Goal: Task Accomplishment & Management: Use online tool/utility

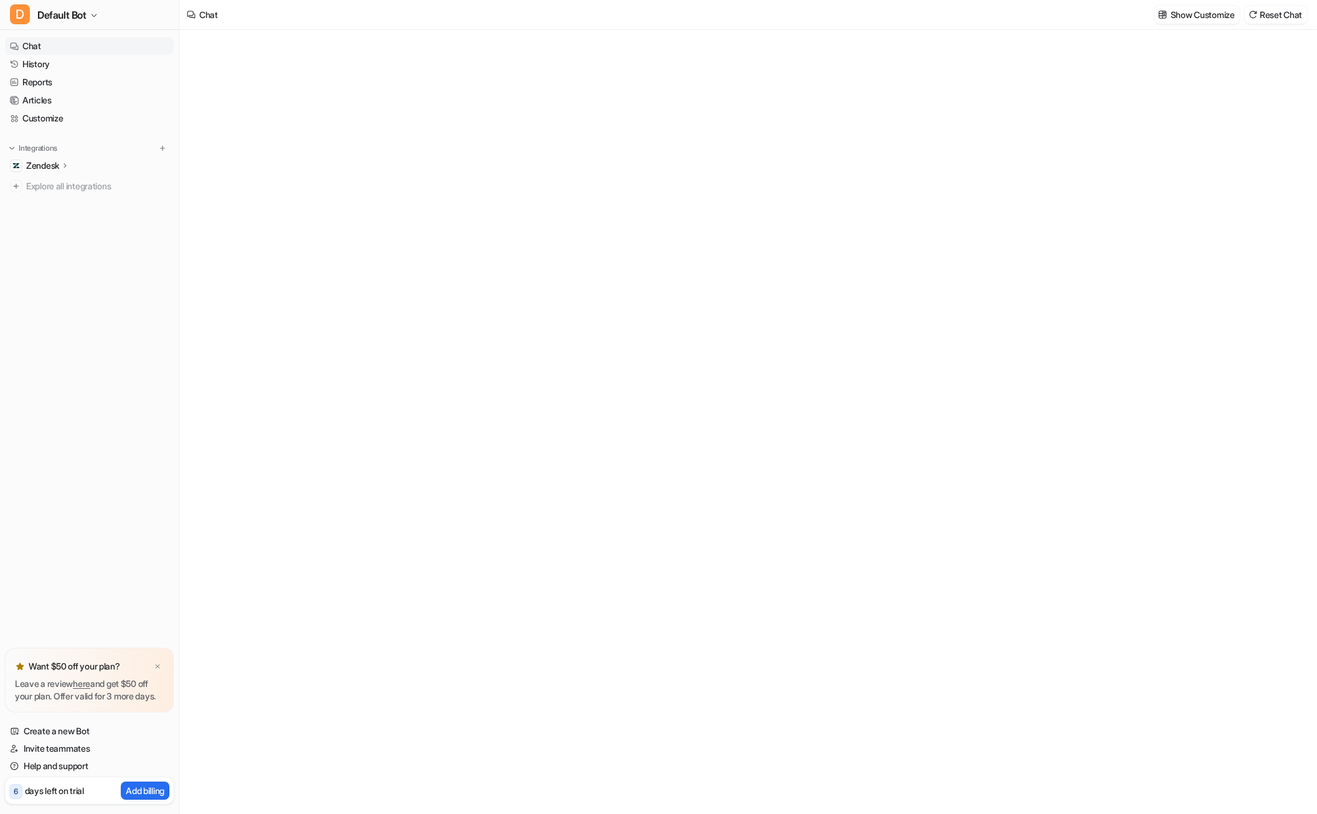
type textarea "**********"
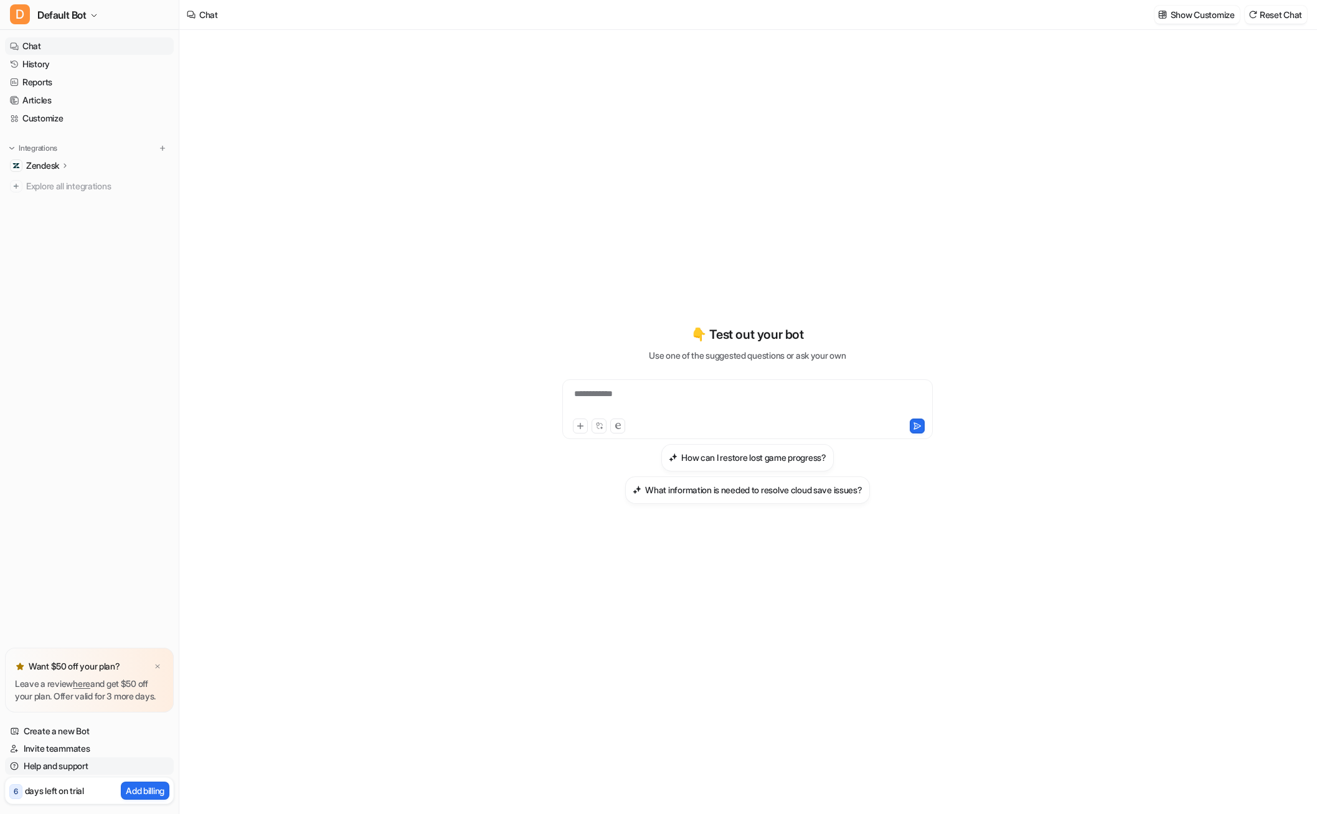
click at [72, 762] on link "Help and support" at bounding box center [89, 765] width 169 height 17
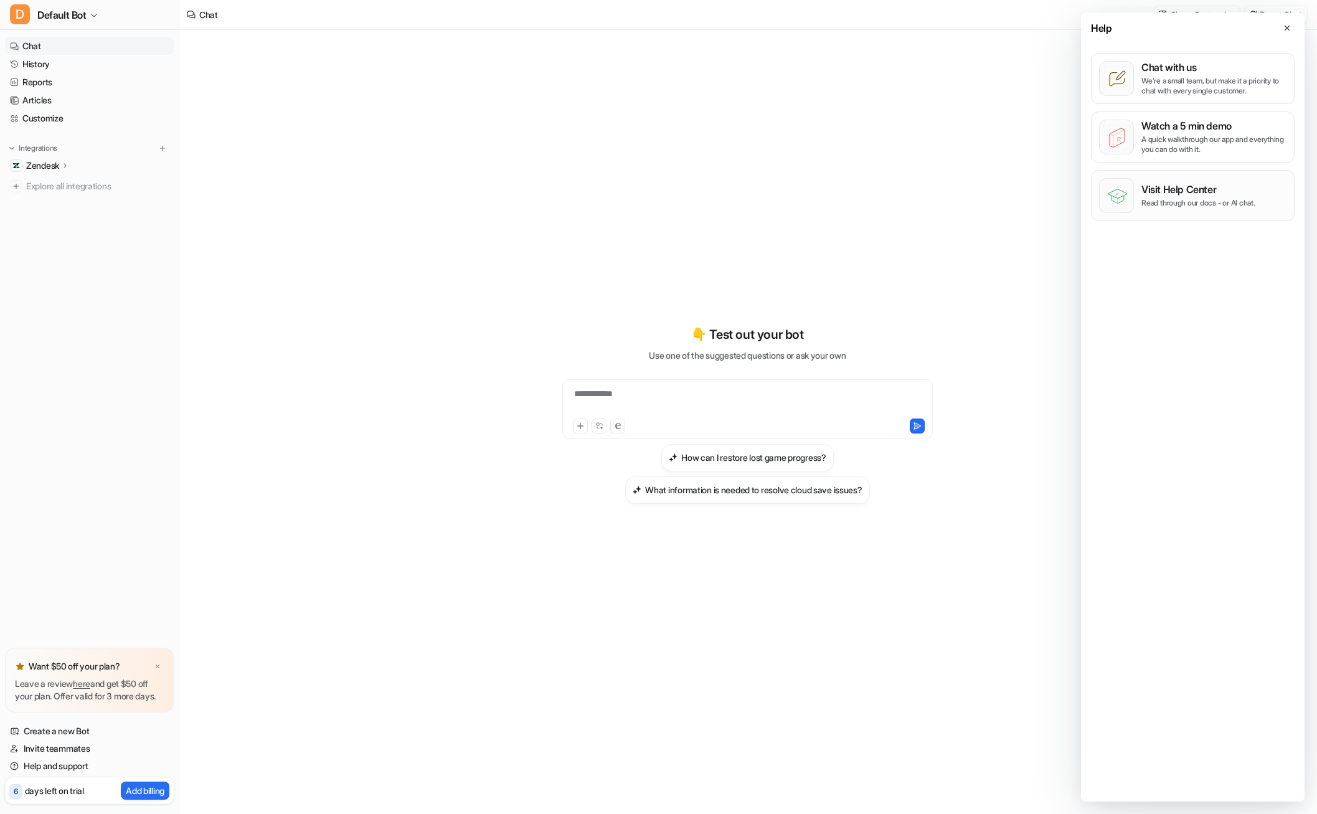
click at [1204, 192] on p "Visit Help Center" at bounding box center [1198, 189] width 114 height 12
click at [126, 790] on p "Add billing" at bounding box center [145, 790] width 39 height 13
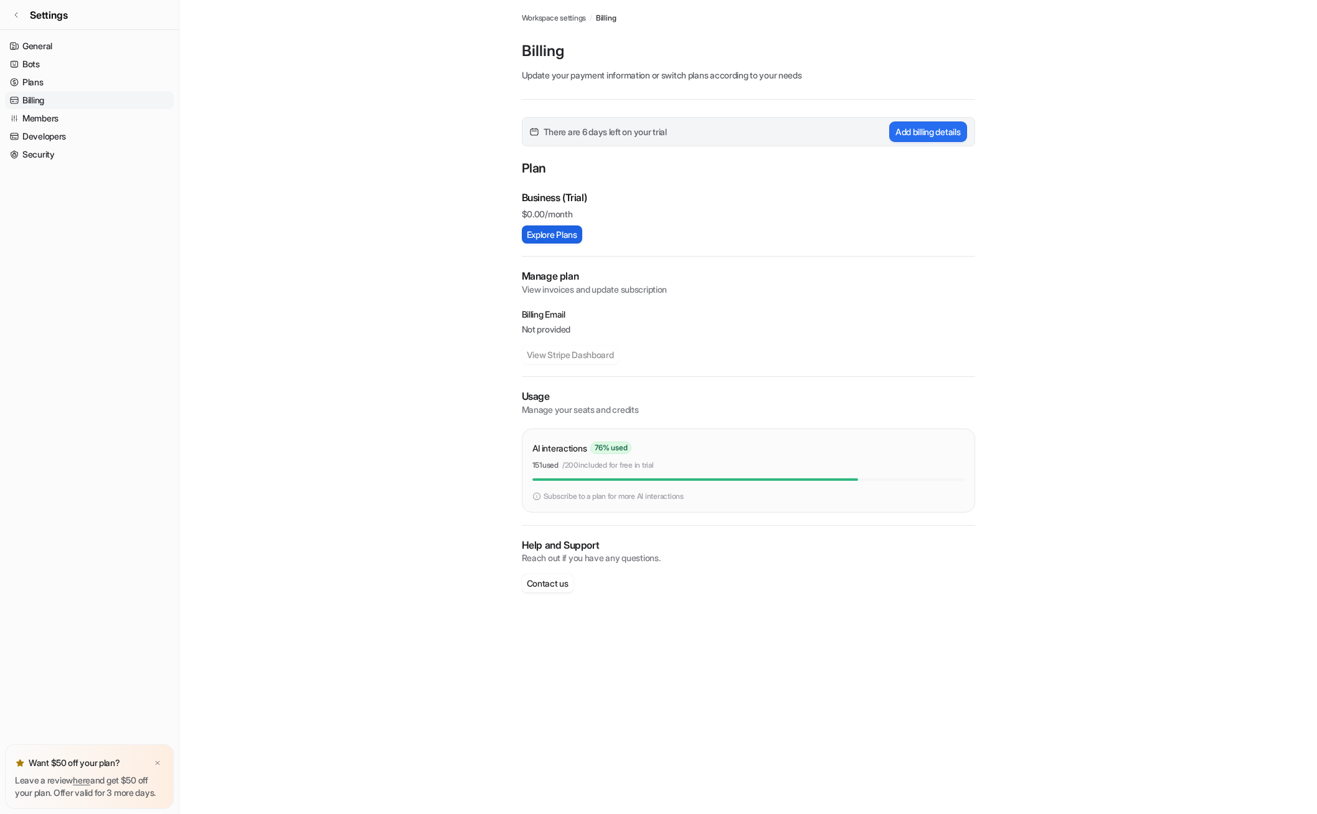
click at [573, 230] on button "Explore Plans" at bounding box center [552, 234] width 60 height 18
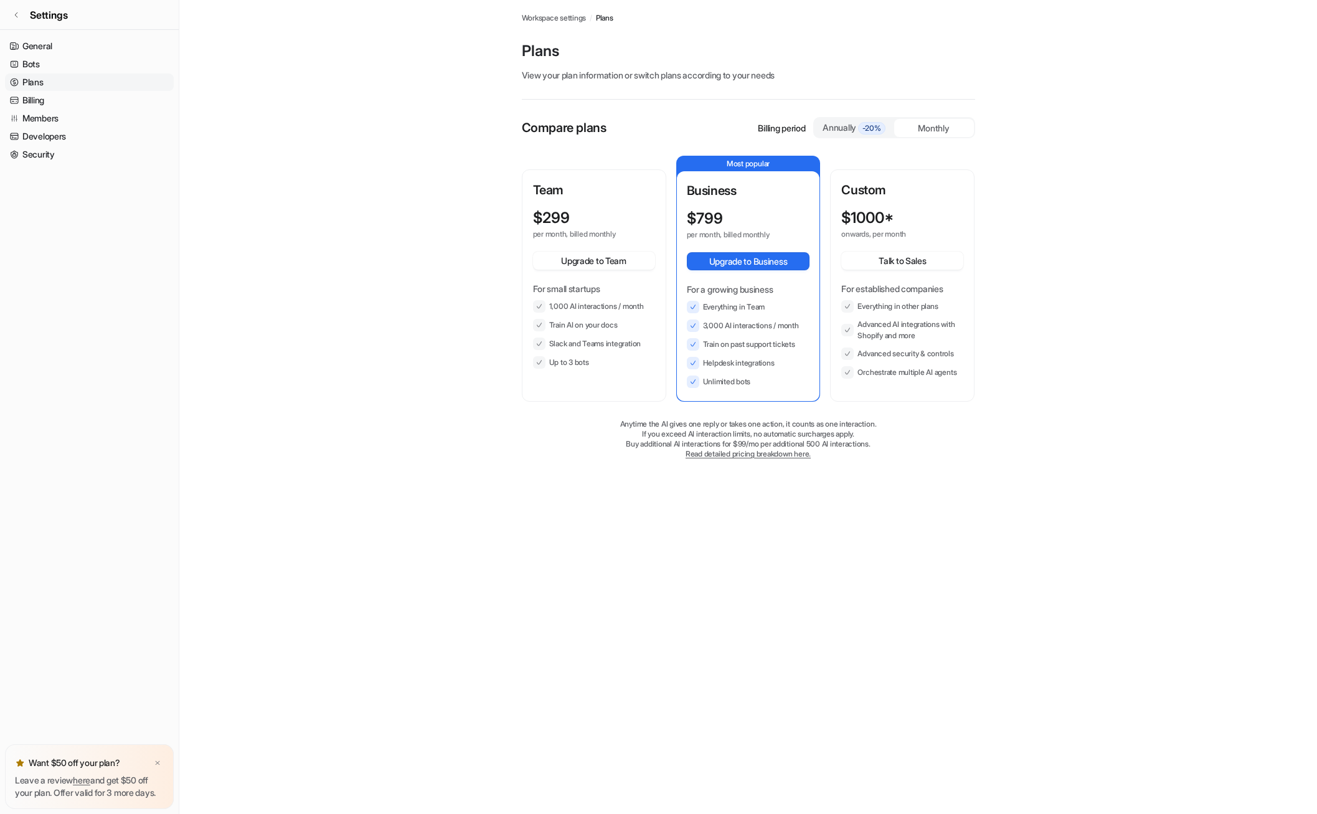
drag, startPoint x: 581, startPoint y: 298, endPoint x: 647, endPoint y: 303, distance: 66.1
click at [647, 303] on div "For small startups 1,000 AI interactions / month Train AI on your docs Slack an…" at bounding box center [594, 325] width 122 height 87
click at [648, 303] on li "1,000 AI interactions / month" at bounding box center [594, 306] width 122 height 12
drag, startPoint x: 649, startPoint y: 308, endPoint x: 577, endPoint y: 313, distance: 71.8
click at [577, 313] on ul "1,000 AI interactions / month Train AI on your docs Slack and Teams integration…" at bounding box center [594, 334] width 122 height 68
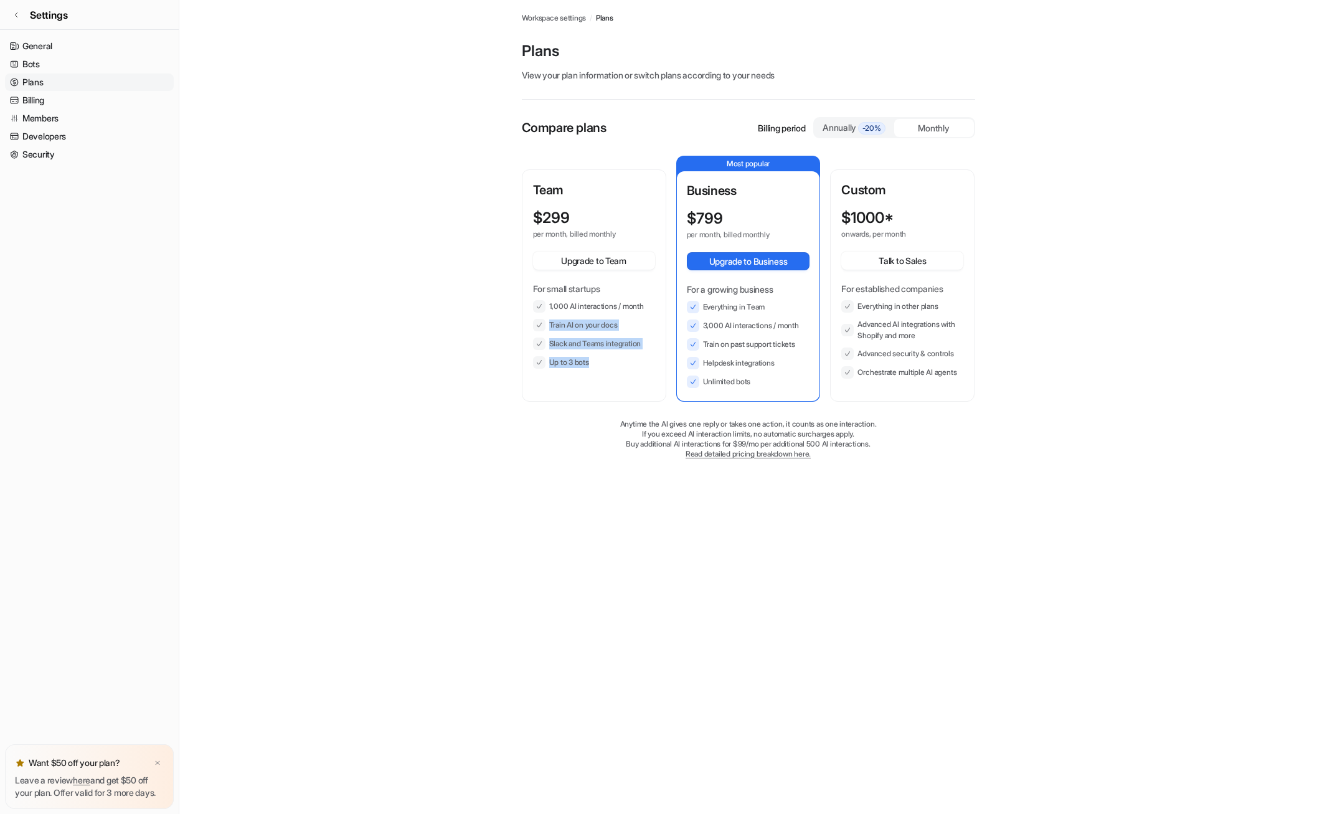
drag, startPoint x: 577, startPoint y: 313, endPoint x: 636, endPoint y: 374, distance: 84.6
click at [636, 374] on div "Team $ 299 per month, billed monthly Upgrade to Team For small startups 1,000 A…" at bounding box center [594, 286] width 142 height 230
drag, startPoint x: 774, startPoint y: 386, endPoint x: 685, endPoint y: 296, distance: 126.4
click at [685, 296] on div "Business $ 799 per month, billed monthly Upgrade to Business For a growing busi…" at bounding box center [748, 286] width 143 height 230
drag, startPoint x: 685, startPoint y: 296, endPoint x: 720, endPoint y: 360, distance: 72.5
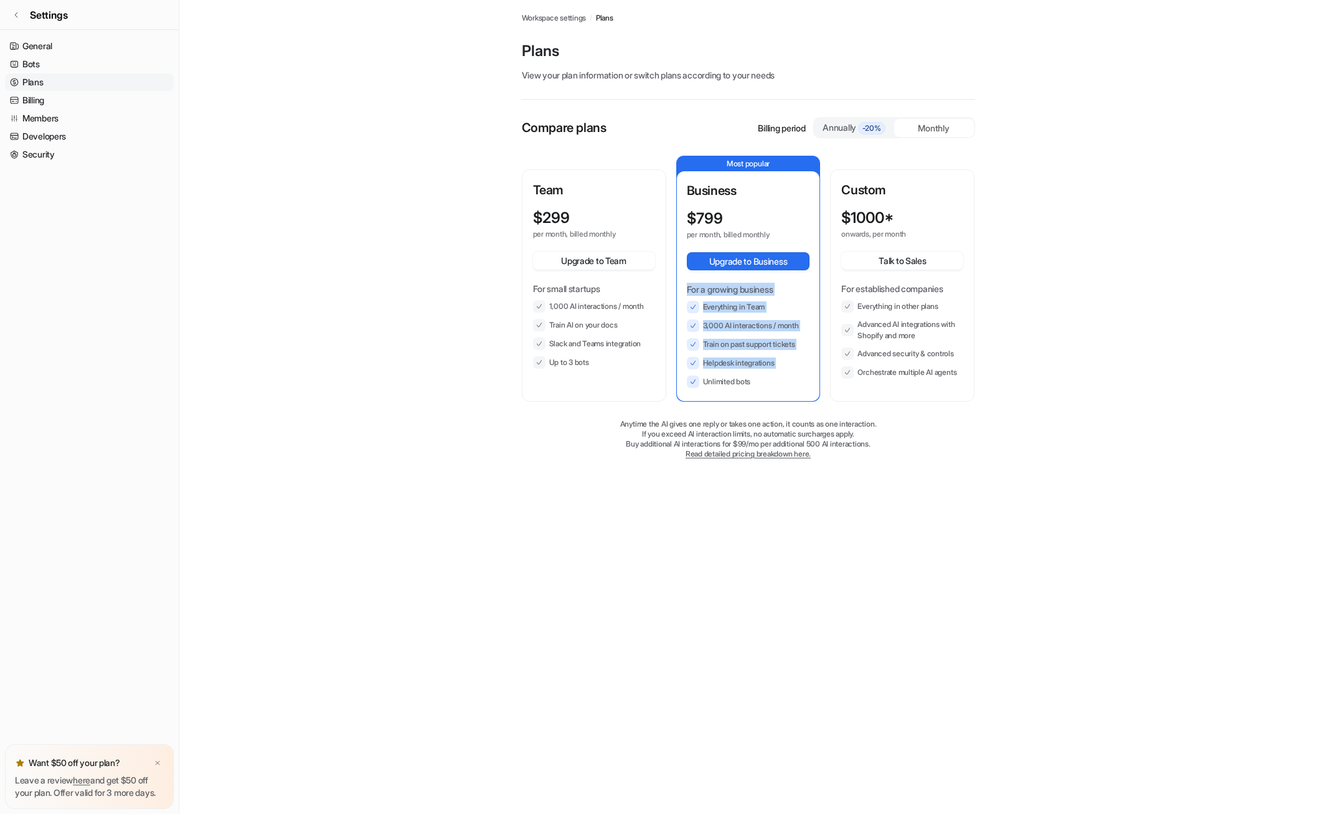
click at [717, 360] on li "Helpdesk integrations" at bounding box center [748, 363] width 123 height 12
drag, startPoint x: 691, startPoint y: 221, endPoint x: 781, endPoint y: 229, distance: 90.6
click at [781, 229] on div "$ 799 per month, billed monthly" at bounding box center [748, 225] width 123 height 30
drag, startPoint x: 781, startPoint y: 229, endPoint x: 933, endPoint y: 128, distance: 182.0
click at [933, 128] on div "Monthly" at bounding box center [934, 128] width 80 height 18
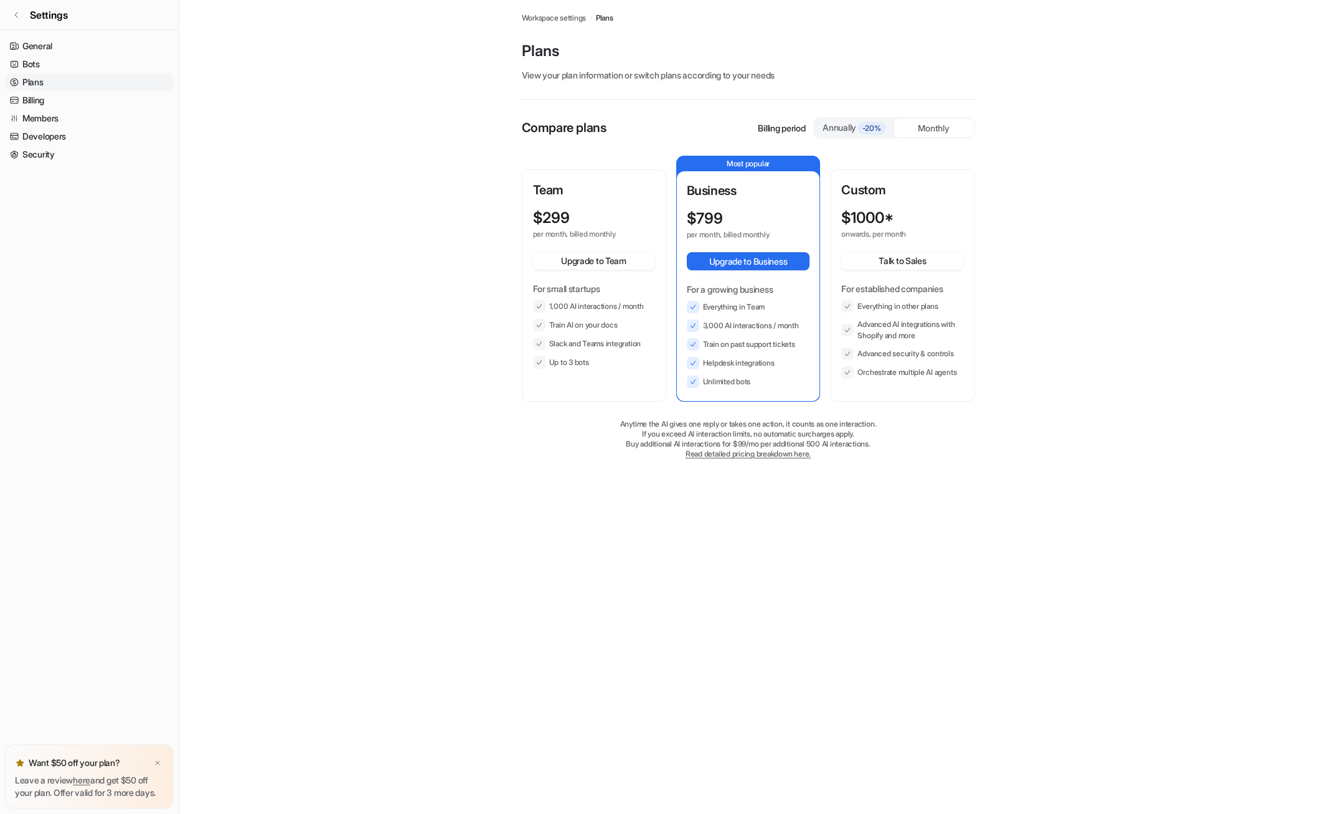
click at [856, 123] on div "Annually -20%" at bounding box center [854, 128] width 70 height 14
click at [915, 121] on div "Monthly" at bounding box center [934, 128] width 80 height 18
click at [867, 120] on div "Annually -20%" at bounding box center [854, 127] width 80 height 19
click at [940, 124] on div "Monthly" at bounding box center [934, 128] width 80 height 18
drag, startPoint x: 616, startPoint y: 448, endPoint x: 901, endPoint y: 444, distance: 284.6
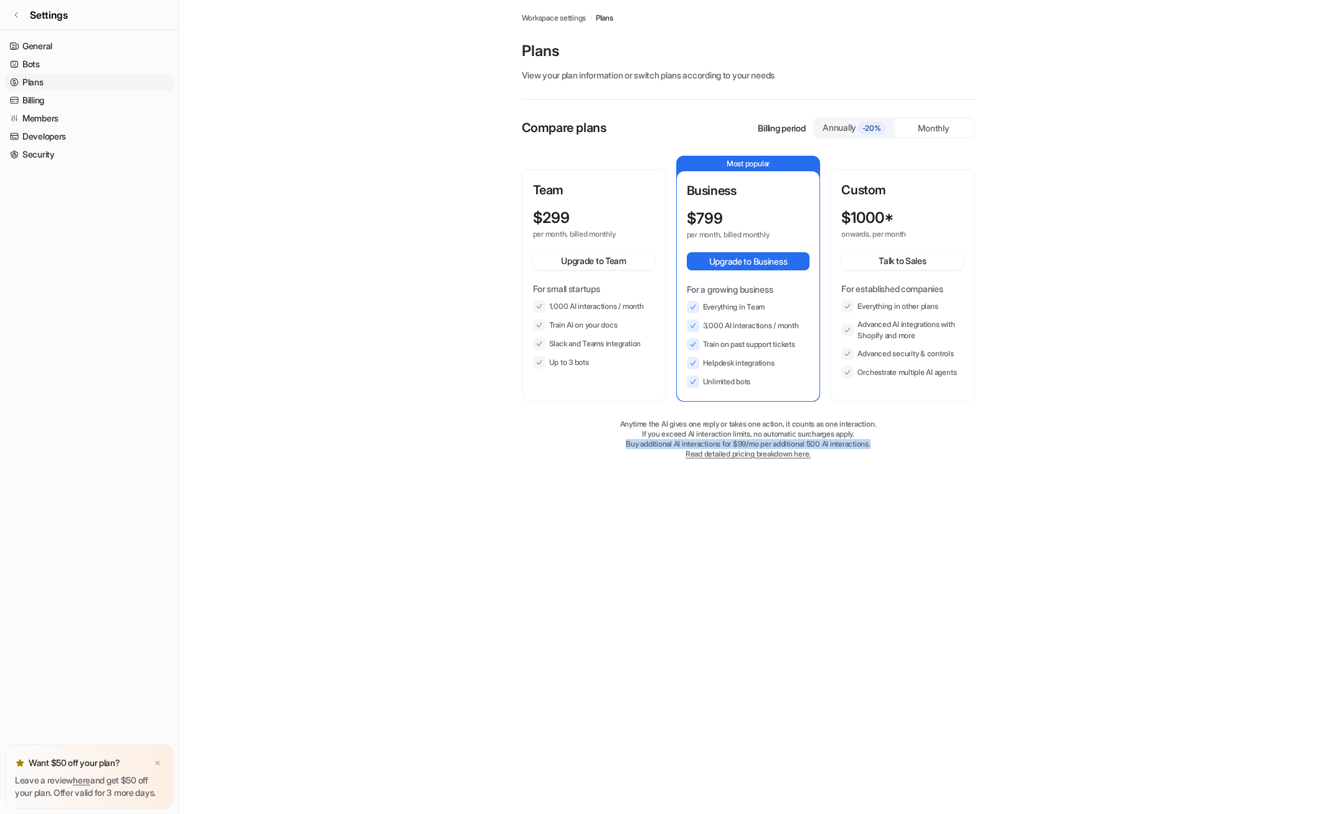
click at [901, 444] on p "Buy additional AI interactions for $99/mo per additional 500 AI interactions." at bounding box center [748, 444] width 453 height 10
drag, startPoint x: 901, startPoint y: 444, endPoint x: 1078, endPoint y: 517, distance: 192.1
click at [1078, 517] on div "Plans Workspace settings / Plans Plans View your plan information or switch pla…" at bounding box center [658, 407] width 1317 height 814
drag, startPoint x: 626, startPoint y: 329, endPoint x: 609, endPoint y: 325, distance: 18.0
click at [609, 325] on li "Train AI on your docs" at bounding box center [594, 325] width 122 height 12
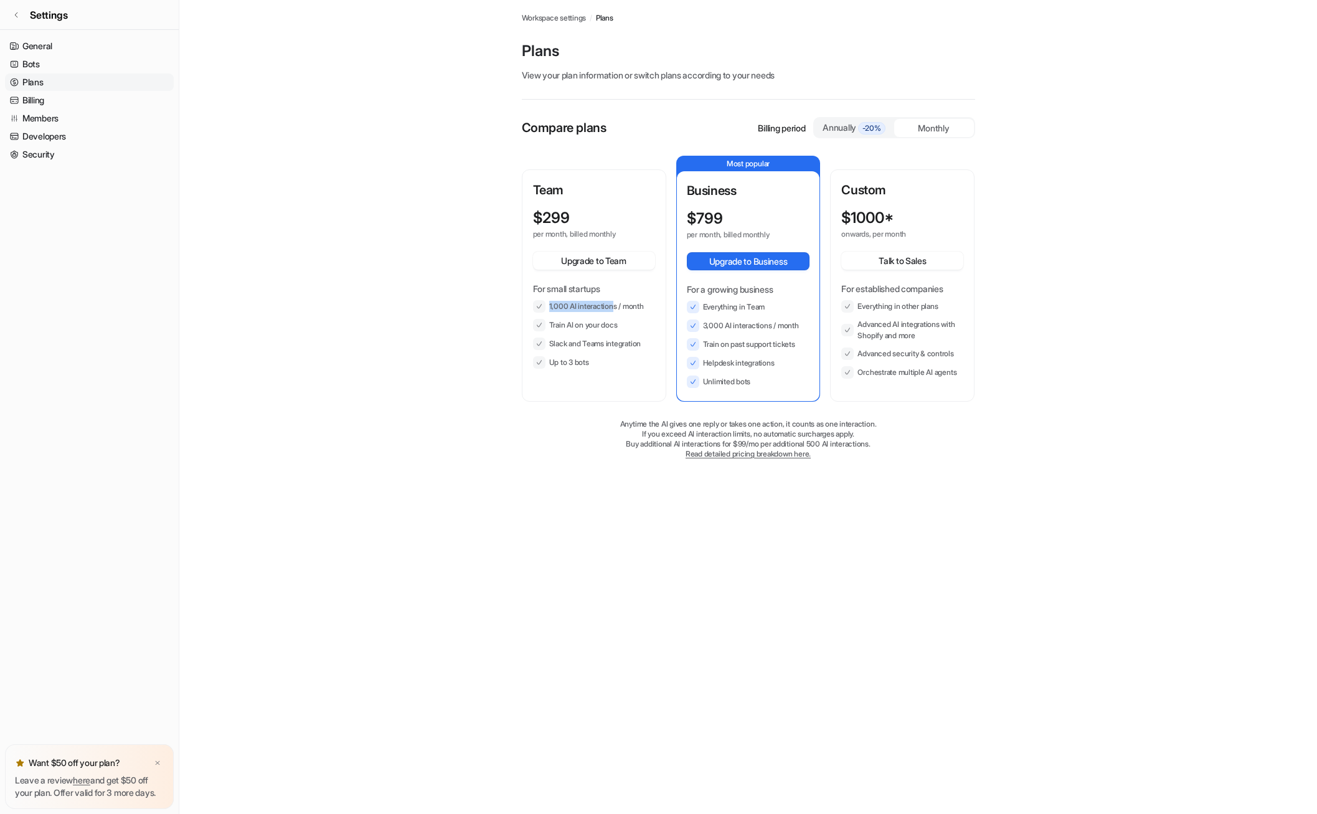
drag, startPoint x: 609, startPoint y: 325, endPoint x: 615, endPoint y: 308, distance: 17.9
click at [615, 308] on li "1,000 AI interactions / month" at bounding box center [594, 306] width 122 height 12
drag, startPoint x: 615, startPoint y: 308, endPoint x: 316, endPoint y: 385, distance: 309.1
click at [316, 385] on main "Workspace settings / Plans Plans View your plan information or switch plans acc…" at bounding box center [748, 242] width 1138 height 484
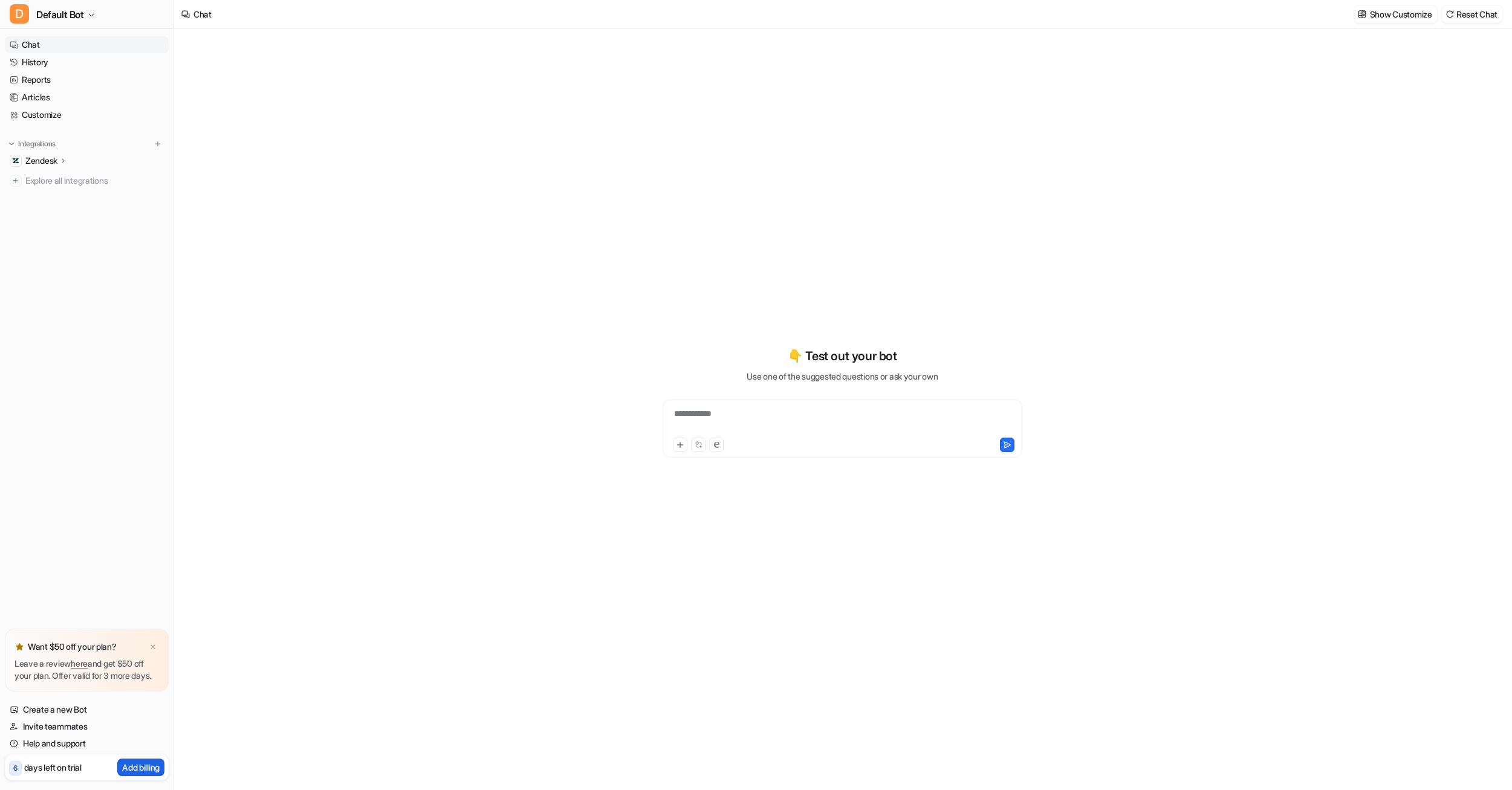
click at [139, 770] on p "Add billing" at bounding box center [141, 767] width 38 height 13
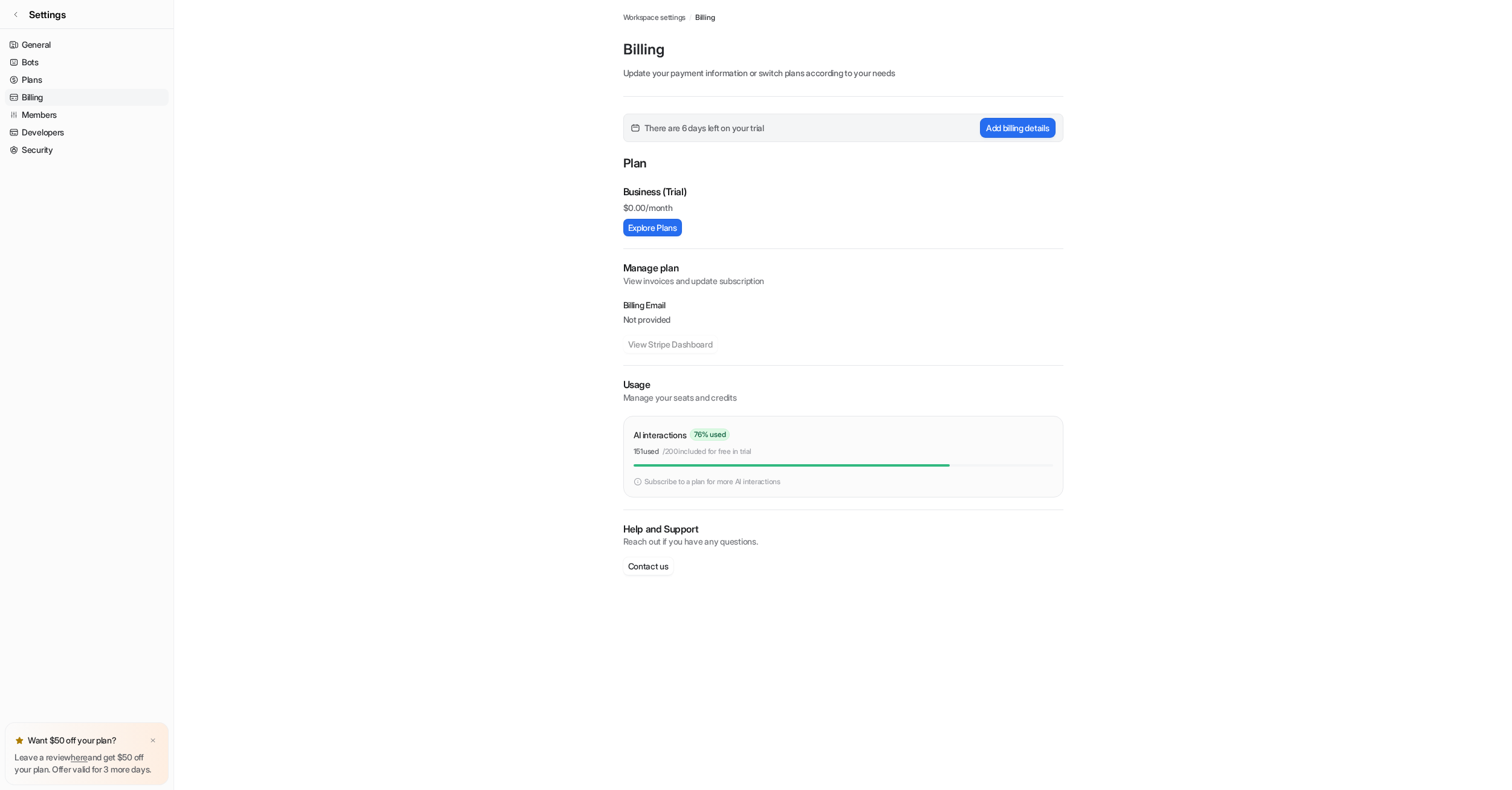
click at [679, 214] on div "Business (Trial) $ 0.00/month Explore Plans" at bounding box center [843, 211] width 440 height 52
click at [671, 235] on button "Explore Plans" at bounding box center [653, 227] width 58 height 17
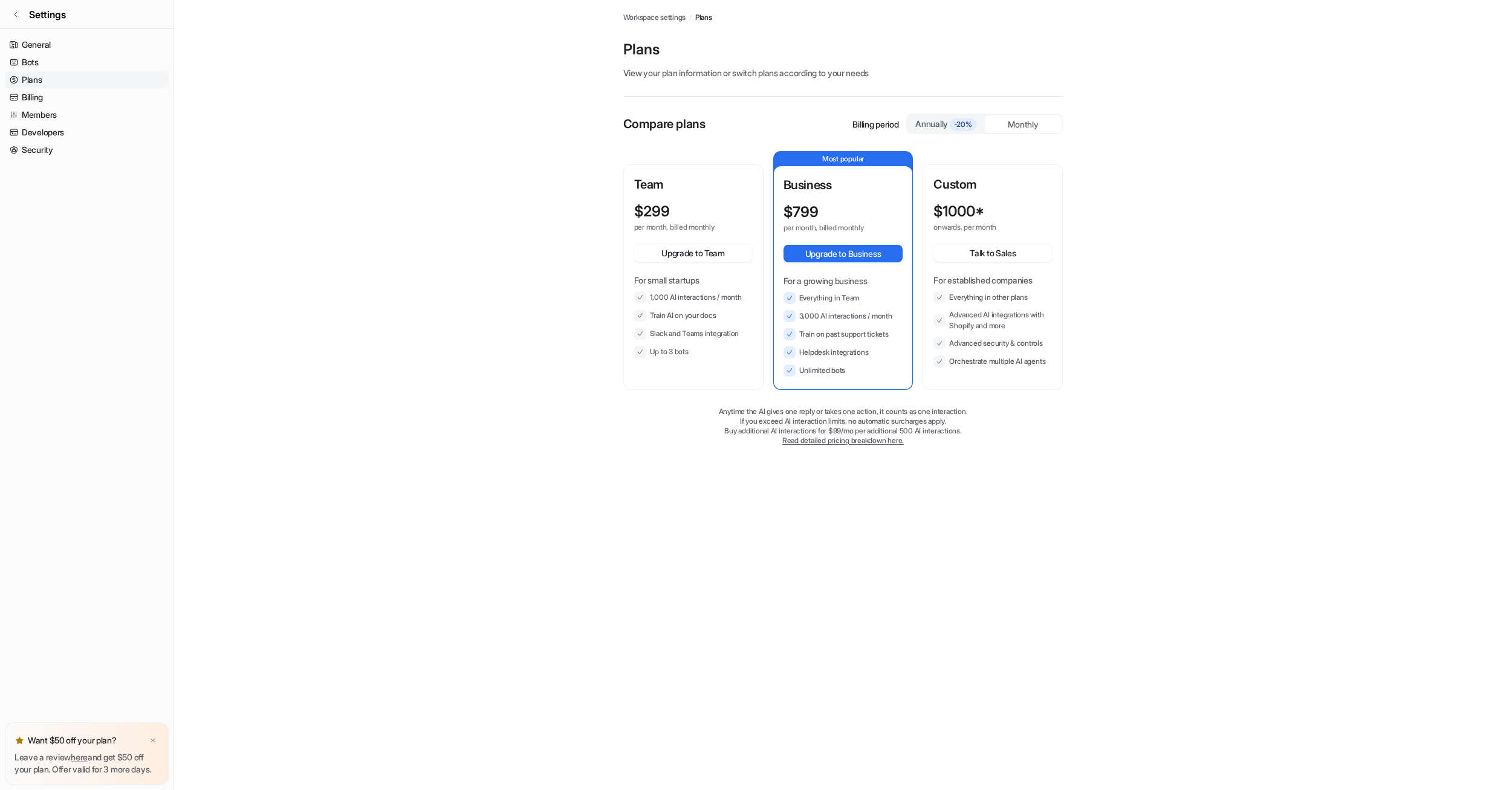
click at [682, 187] on p "Team" at bounding box center [693, 184] width 118 height 18
click at [703, 351] on li "Up to 3 bots" at bounding box center [693, 351] width 118 height 12
click at [674, 247] on button "Upgrade to Team" at bounding box center [693, 253] width 118 height 17
click at [55, 47] on link "General" at bounding box center [86, 44] width 164 height 16
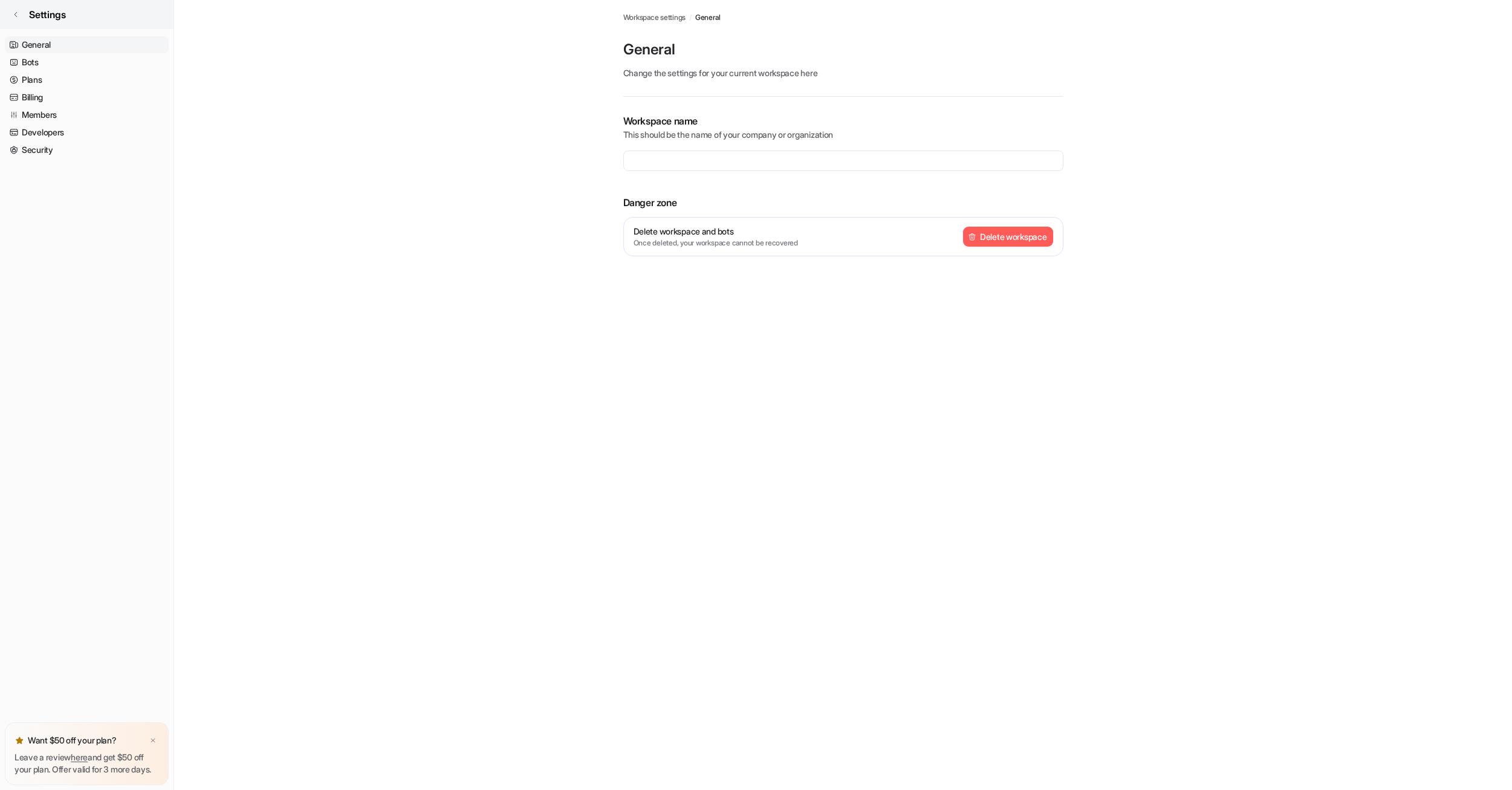
type input "**********"
click at [27, 9] on link "Settings" at bounding box center [86, 15] width 174 height 29
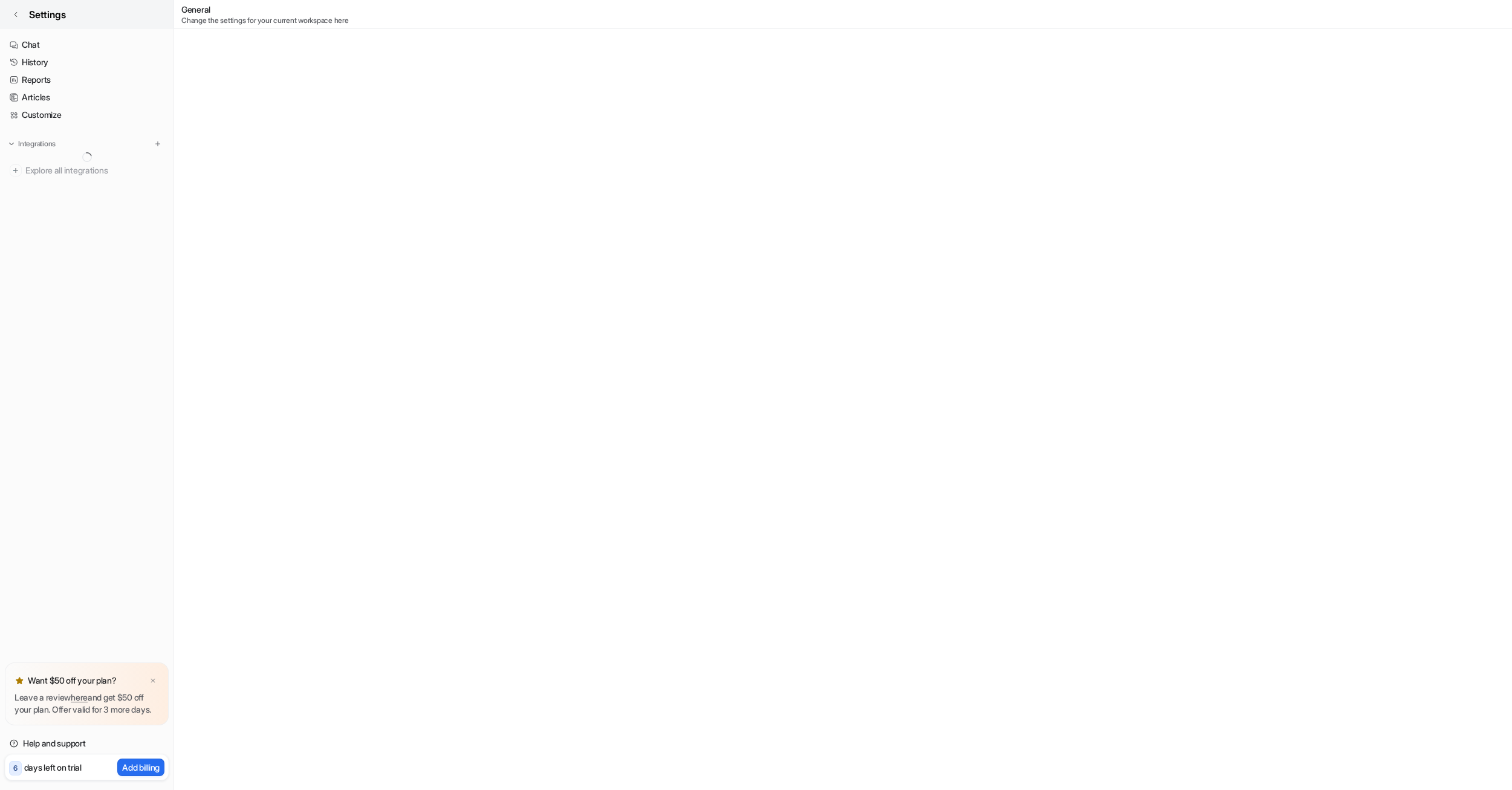
click at [34, 9] on span "Settings" at bounding box center [48, 14] width 37 height 15
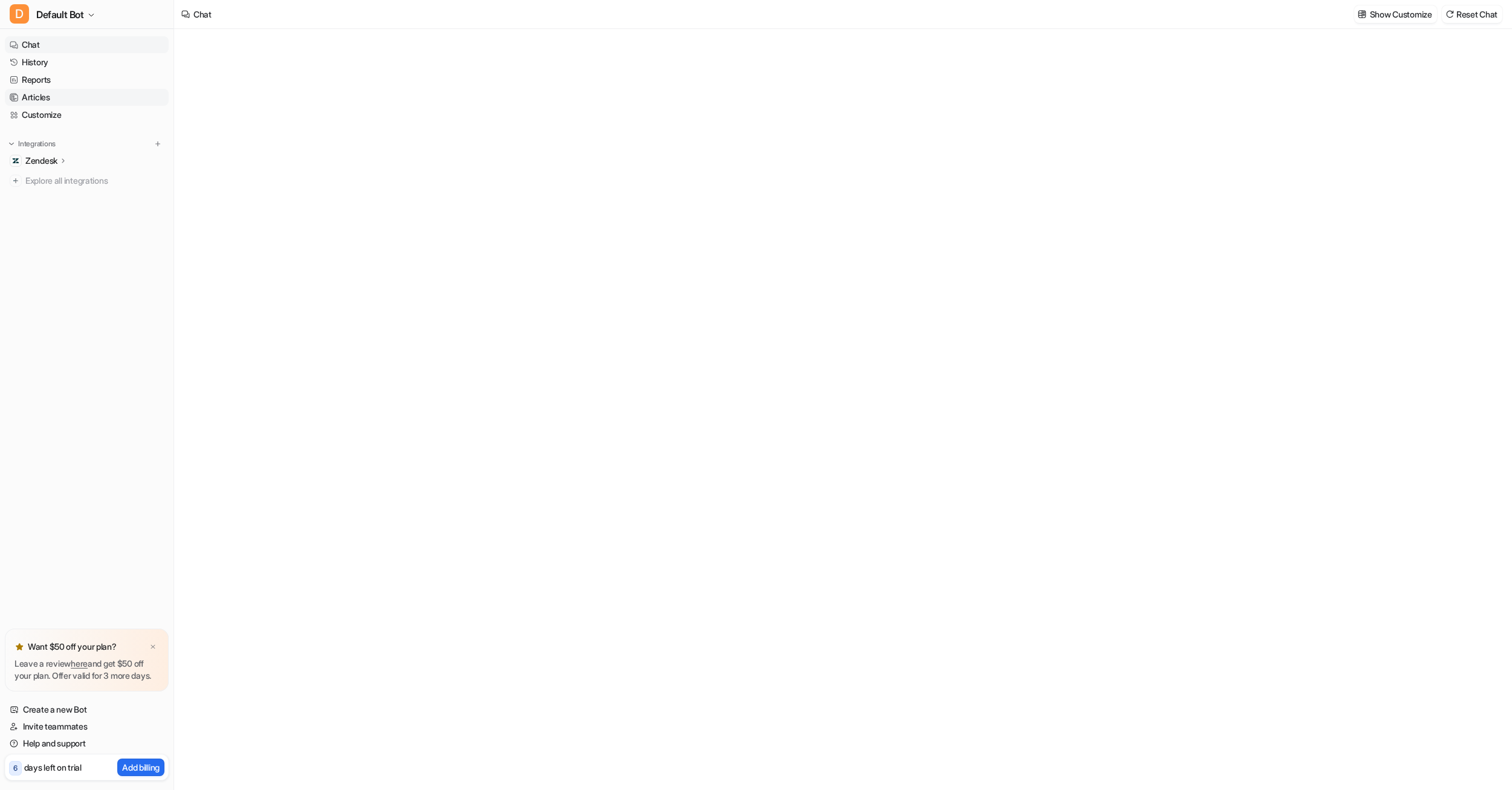
type textarea "**********"
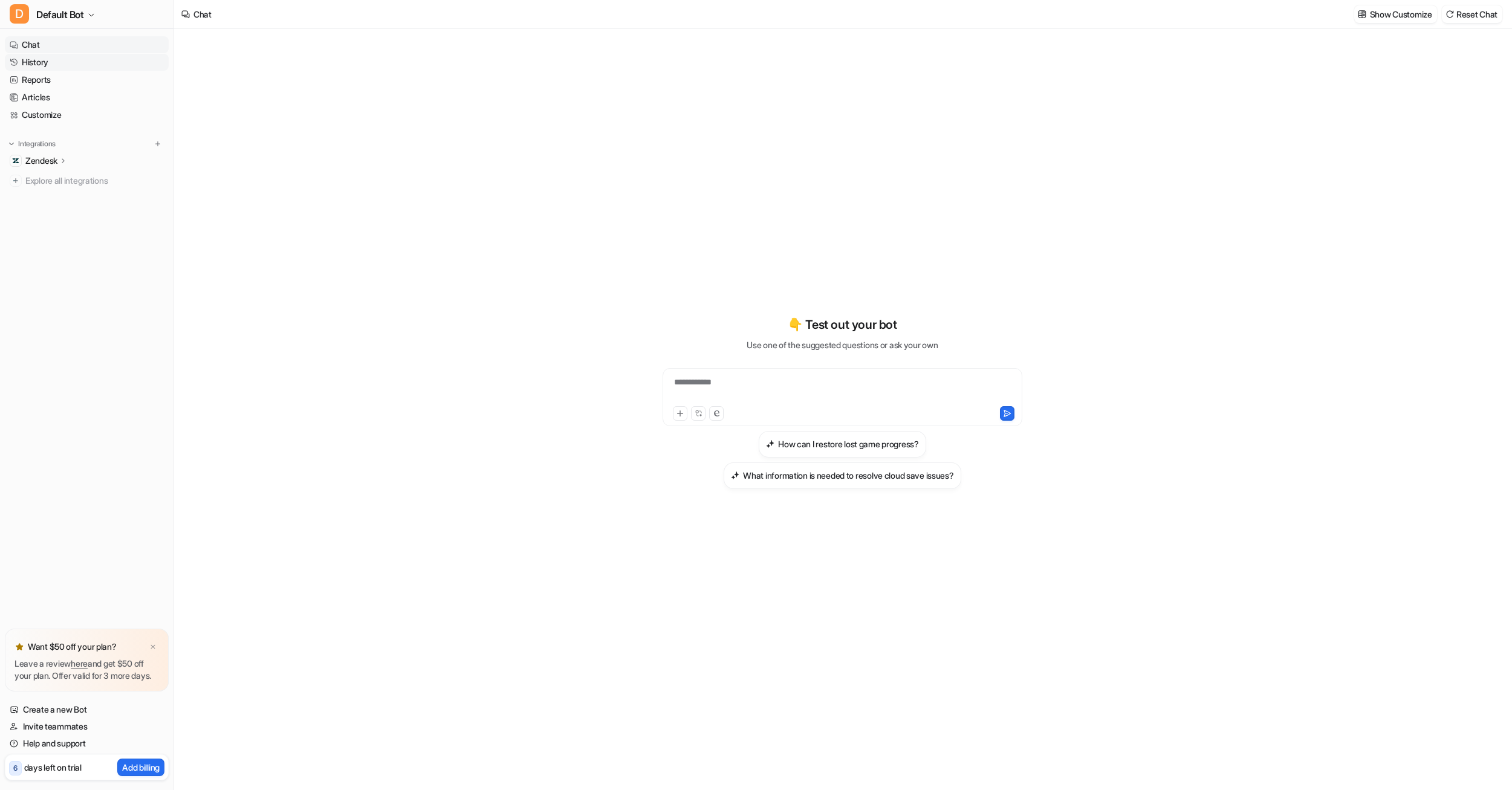
click at [87, 54] on link "History" at bounding box center [86, 61] width 164 height 16
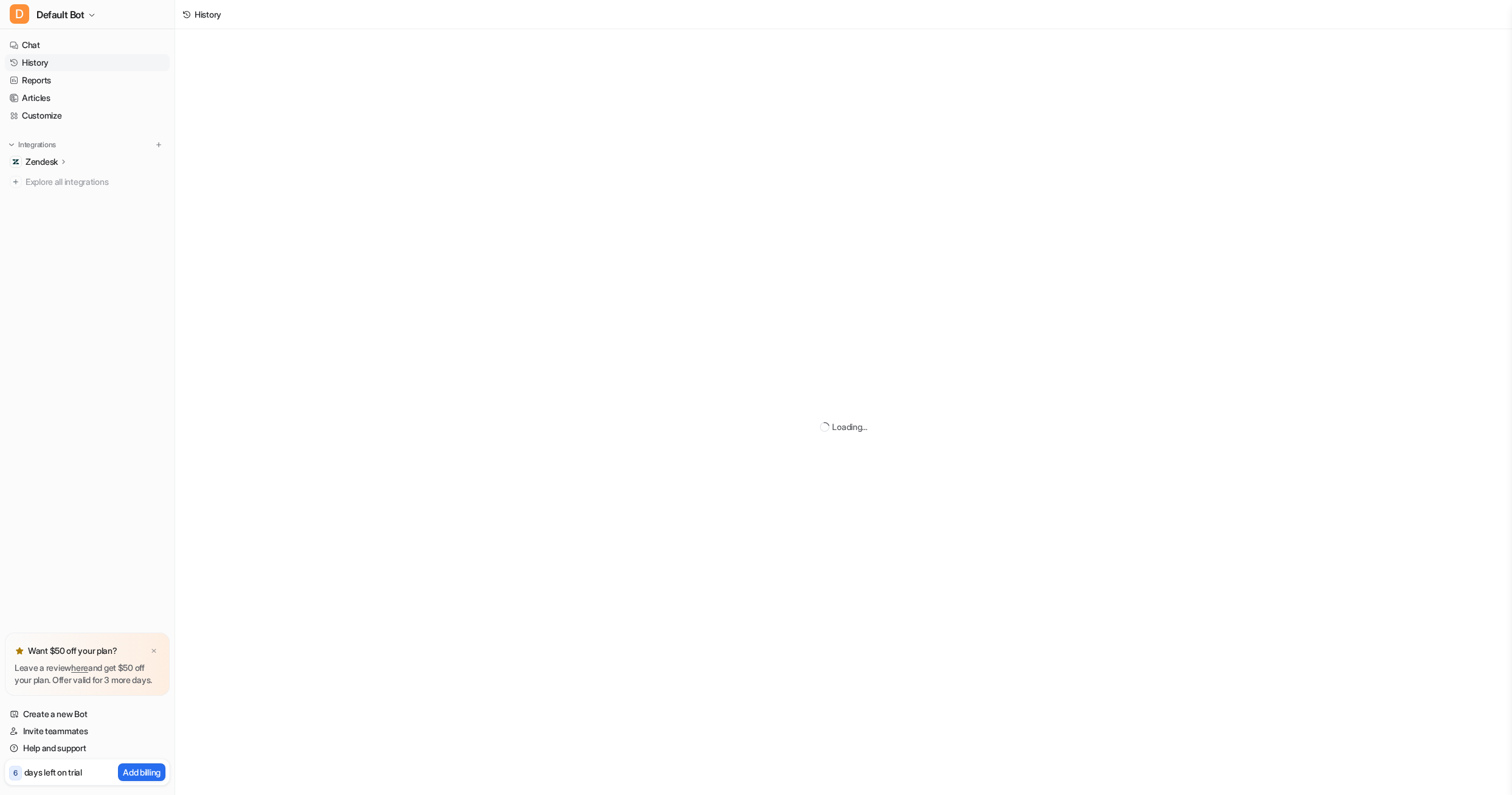
click at [73, 164] on div "Zendesk" at bounding box center [87, 161] width 165 height 17
click at [46, 172] on link "Overview" at bounding box center [94, 179] width 152 height 17
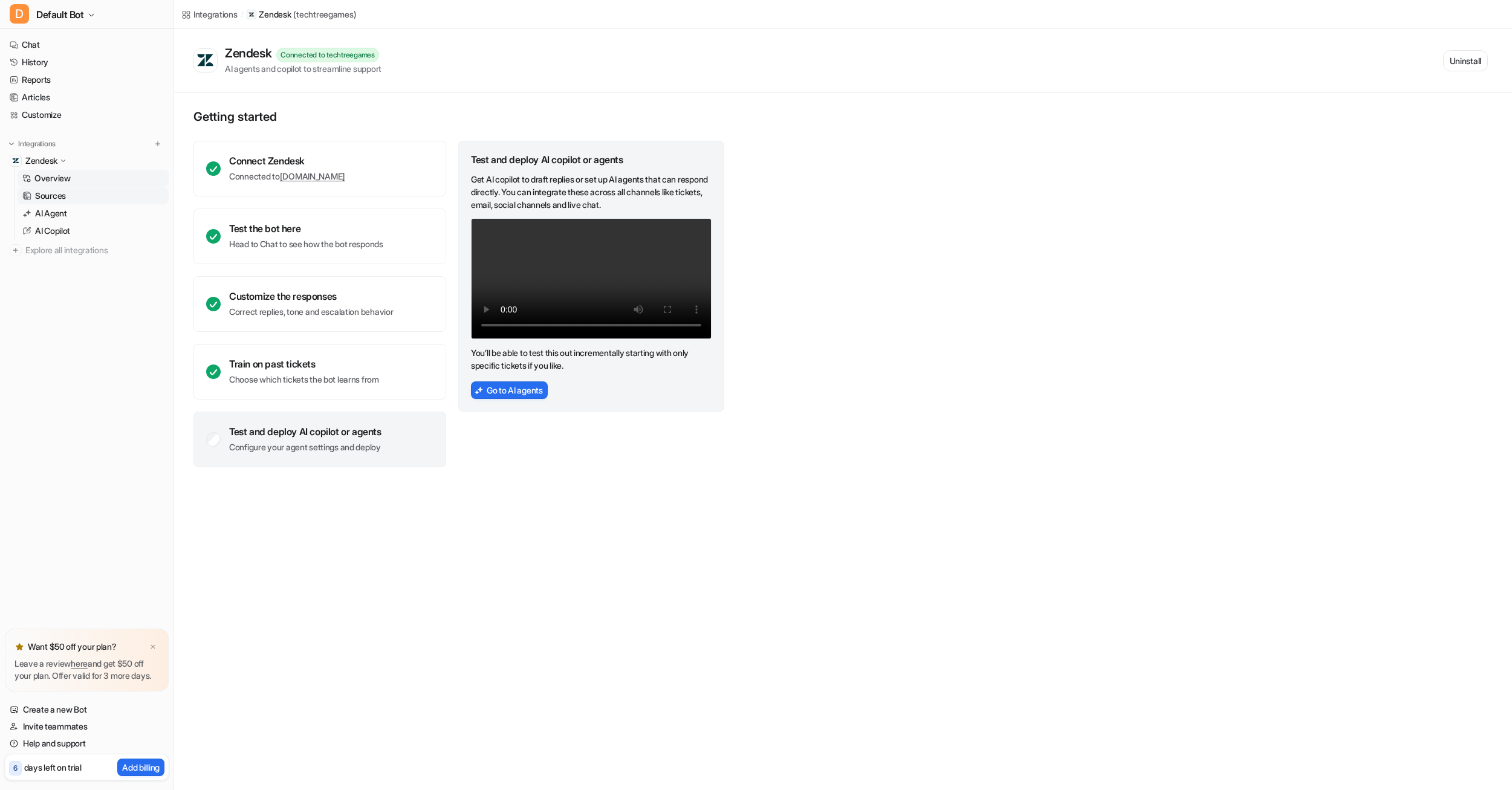
click at [64, 191] on p "Sources" at bounding box center [50, 196] width 31 height 12
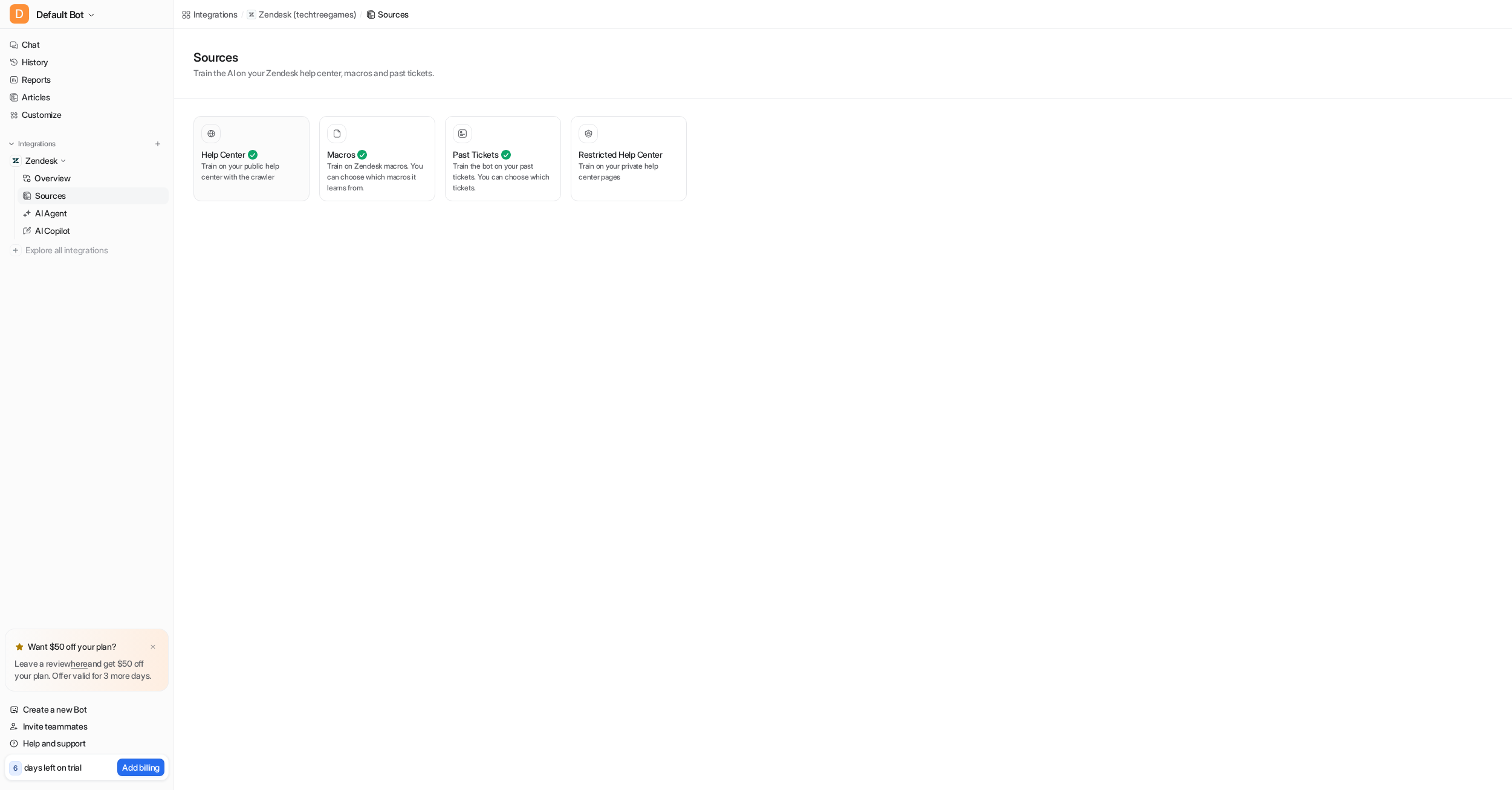
click at [266, 163] on p "Train on your public help center with the crawler" at bounding box center [251, 172] width 100 height 21
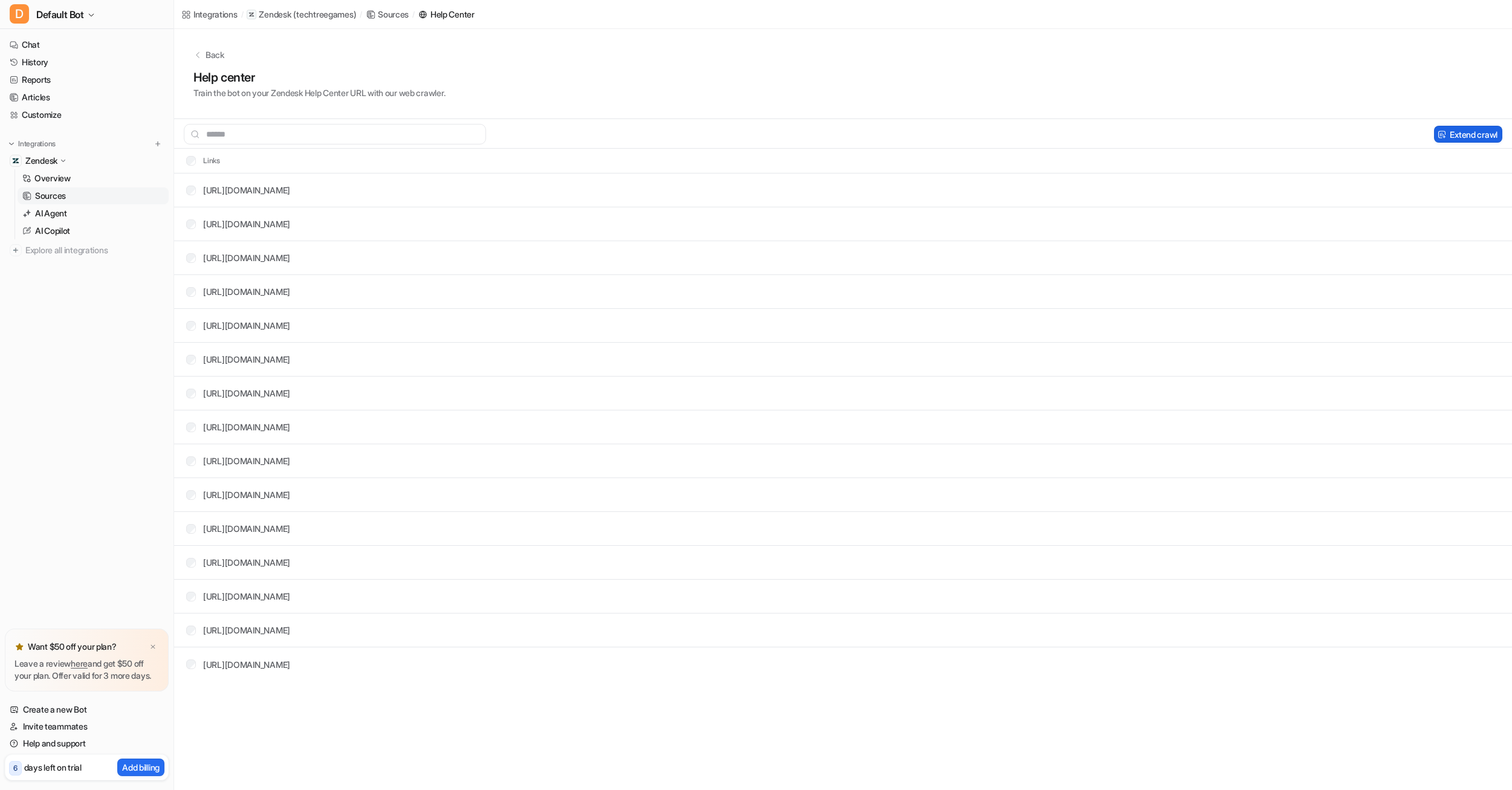
click at [1458, 134] on button "Extend crawl" at bounding box center [1468, 134] width 68 height 16
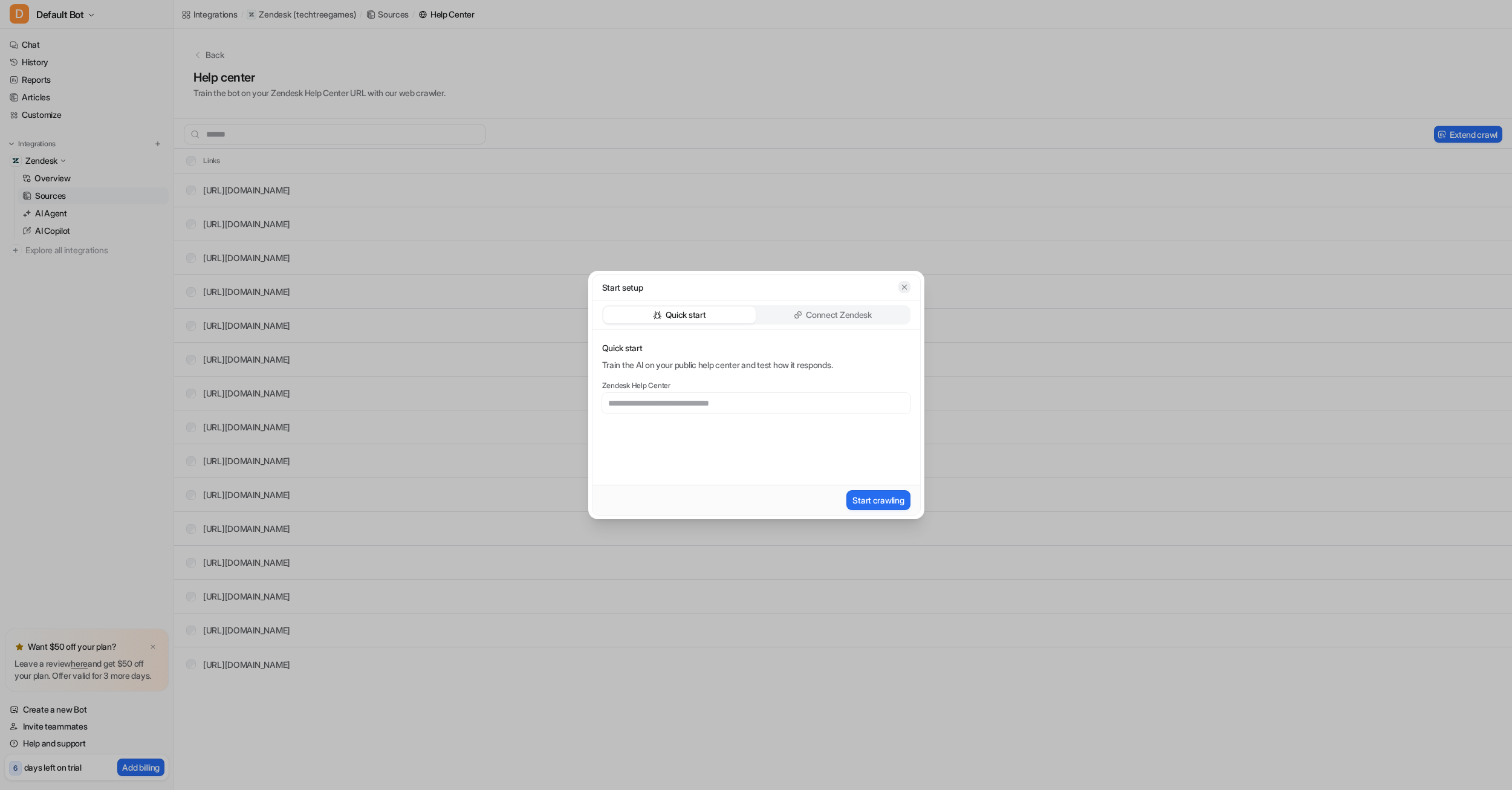
click at [904, 287] on icon "button" at bounding box center [903, 286] width 5 height 5
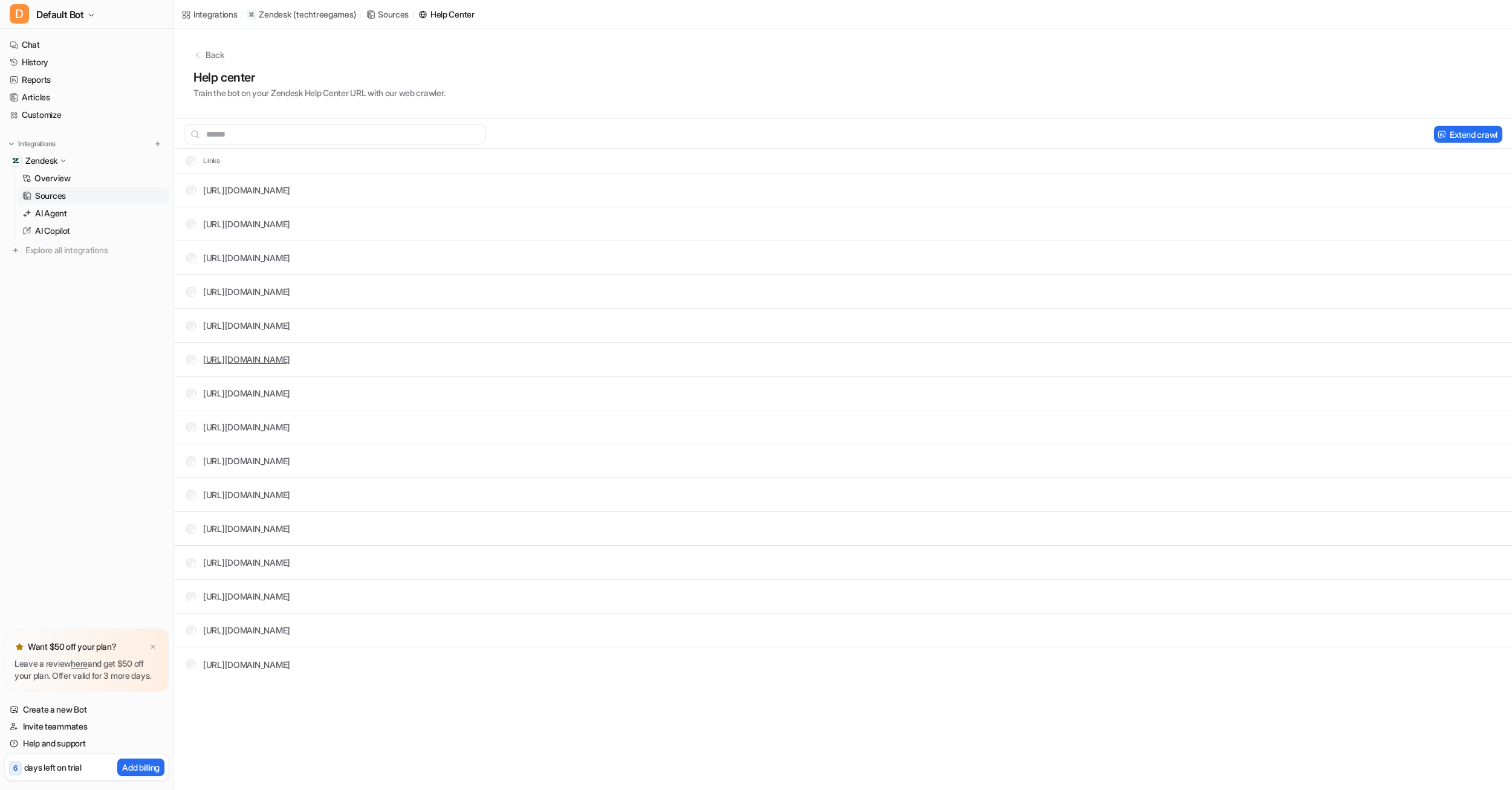
click at [290, 363] on link "[URL][DOMAIN_NAME]" at bounding box center [247, 359] width 87 height 11
click at [81, 213] on link "AI Agent" at bounding box center [93, 213] width 151 height 16
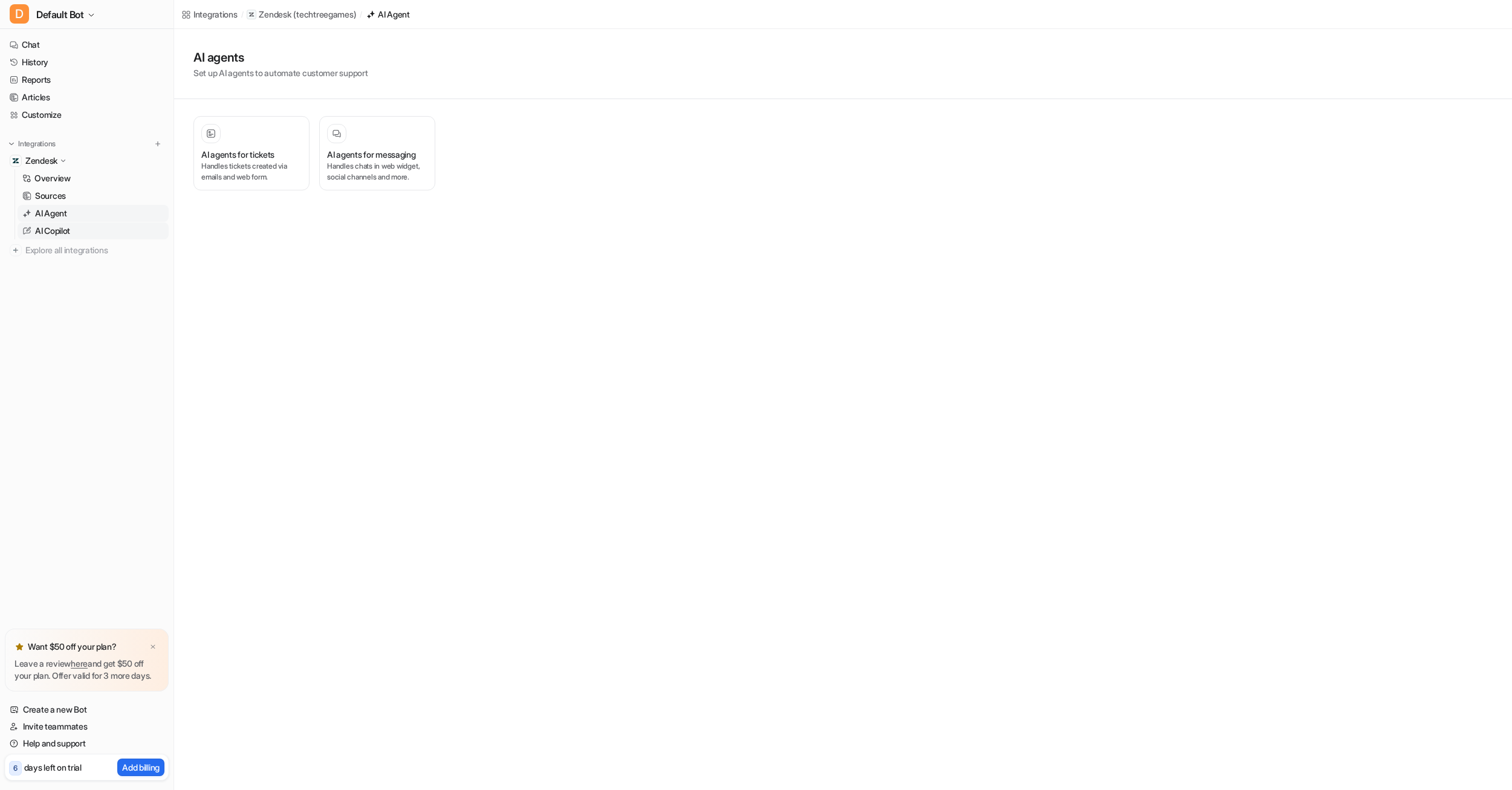
click at [76, 227] on link "AI Copilot" at bounding box center [93, 230] width 151 height 16
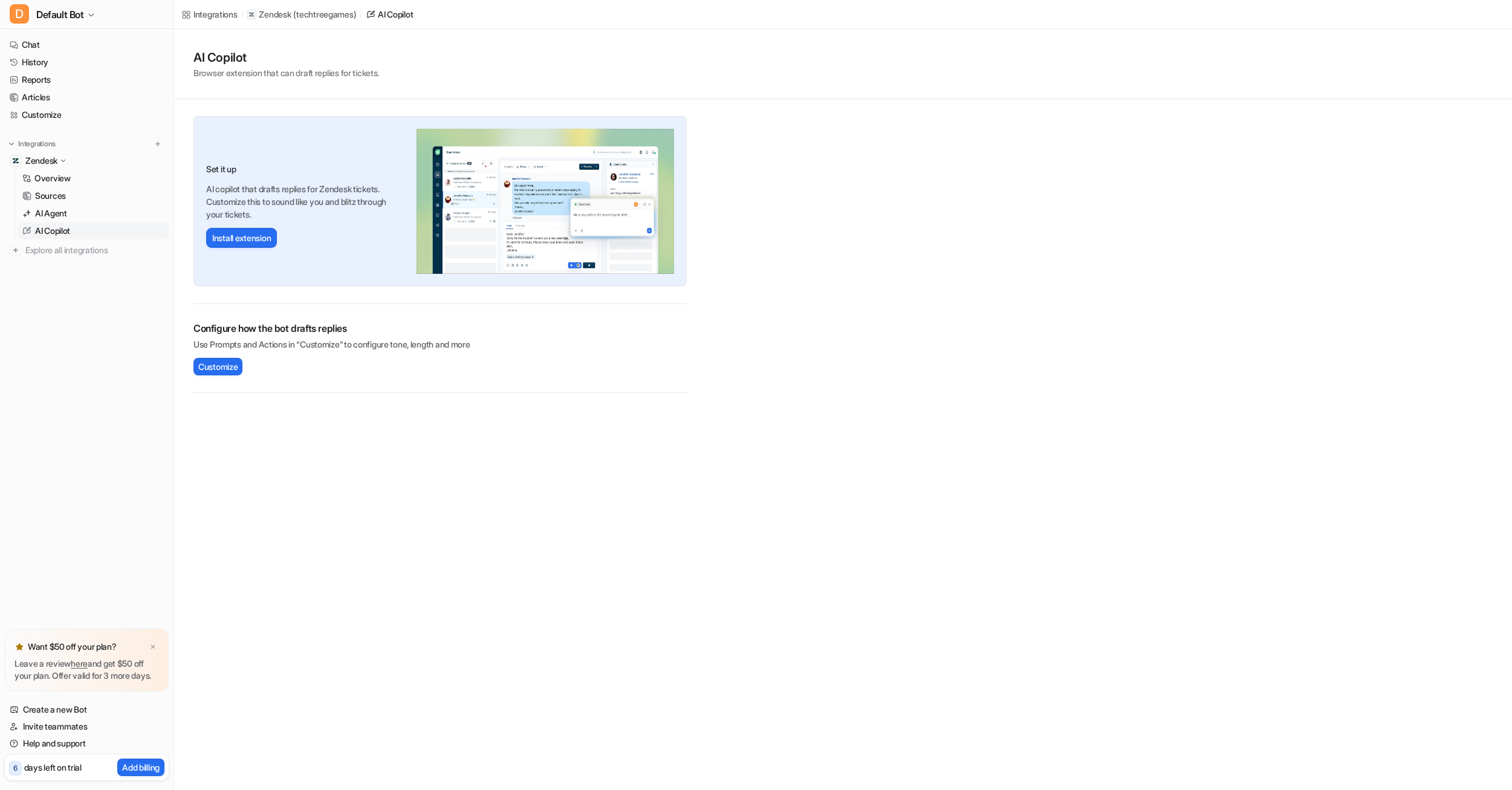
click at [218, 353] on div "Configure how the bot drafts replies Use Prompts and Actions in “Customize” to …" at bounding box center [440, 348] width 493 height 54
click at [215, 365] on span "Customize" at bounding box center [218, 366] width 39 height 13
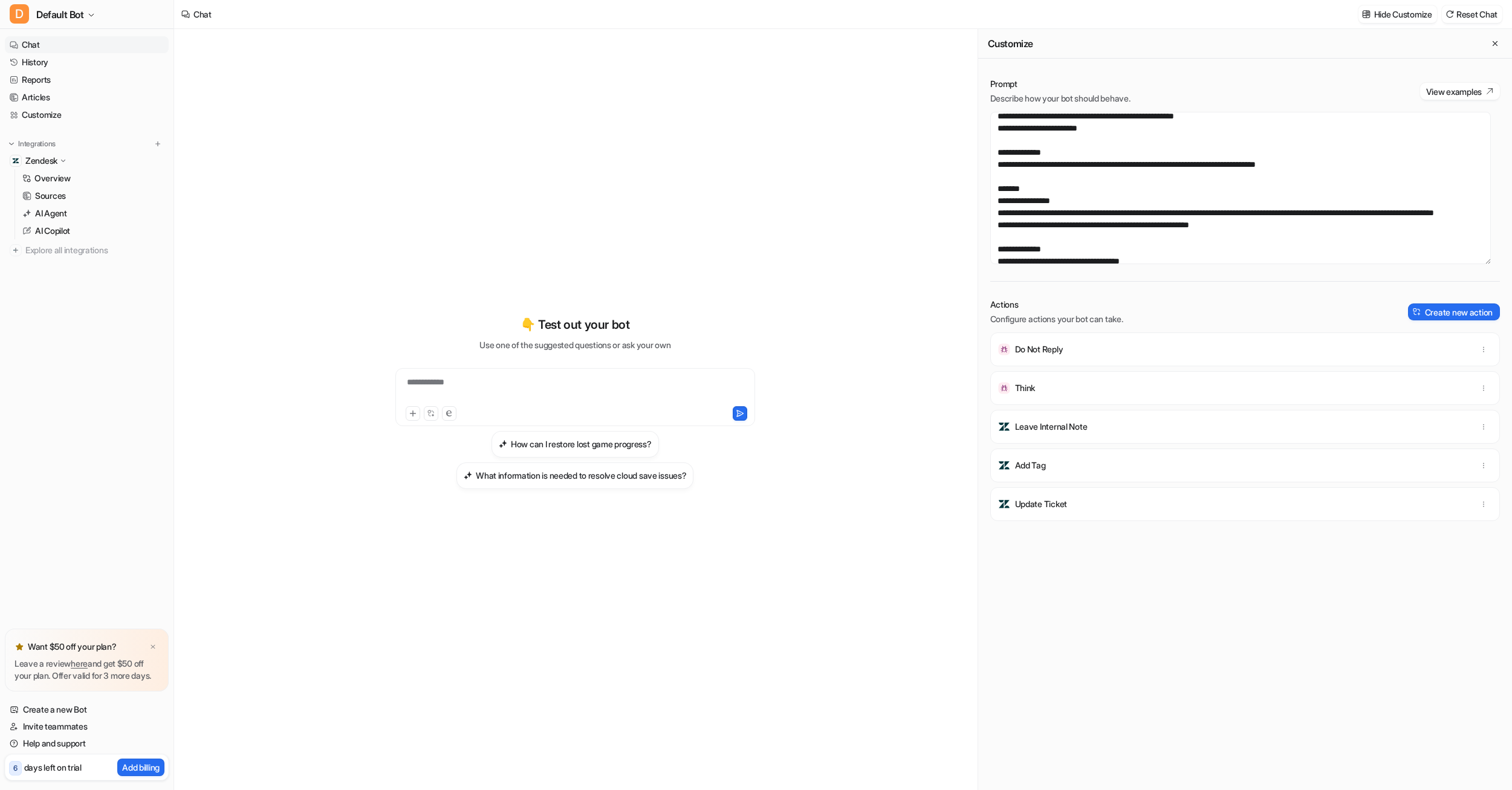
scroll to position [145, 0]
